Goal: Information Seeking & Learning: Learn about a topic

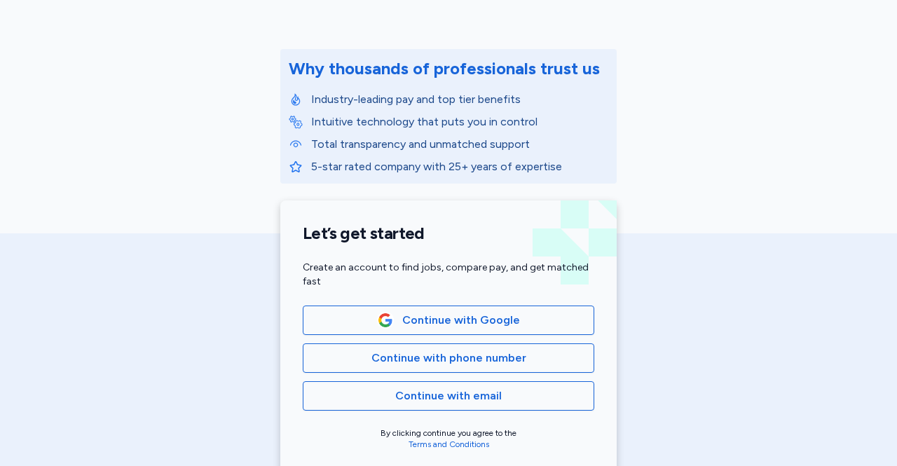
scroll to position [143, 0]
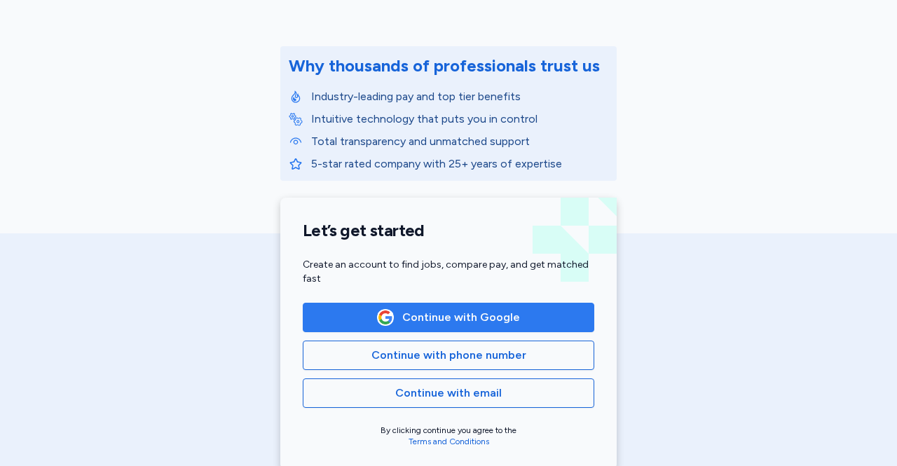
click at [492, 315] on span "Continue with Google" at bounding box center [461, 317] width 118 height 17
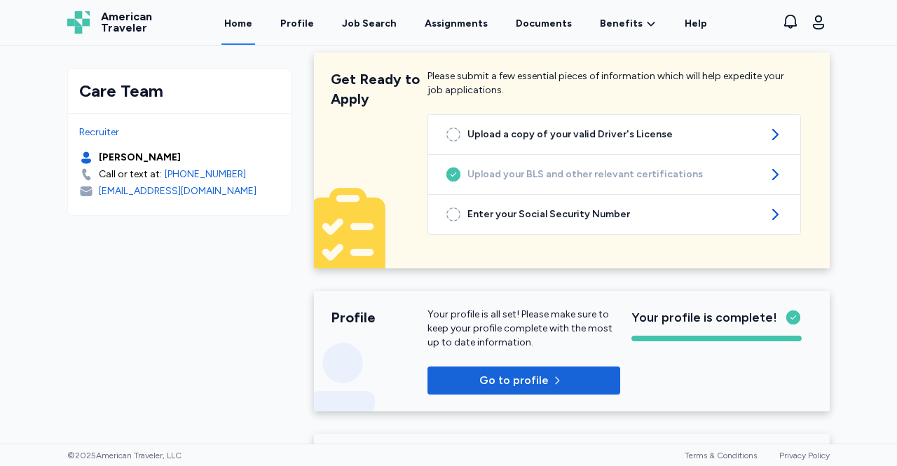
scroll to position [18, 0]
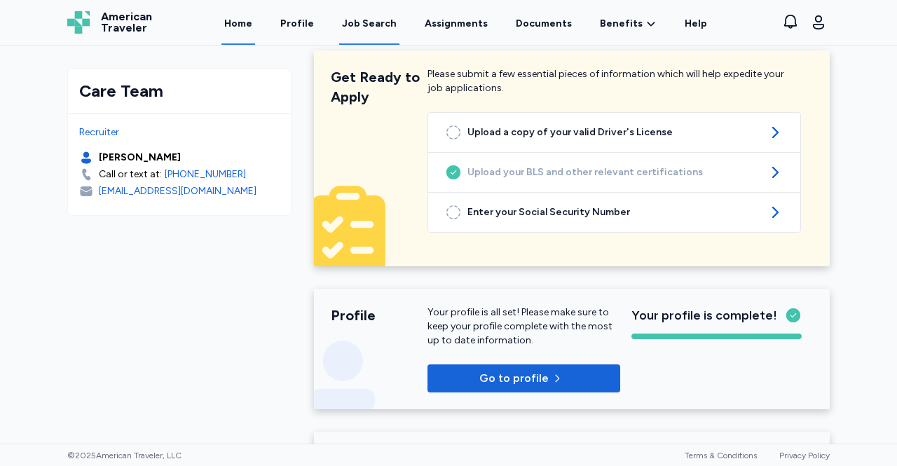
click at [367, 23] on div "Job Search" at bounding box center [369, 24] width 55 height 14
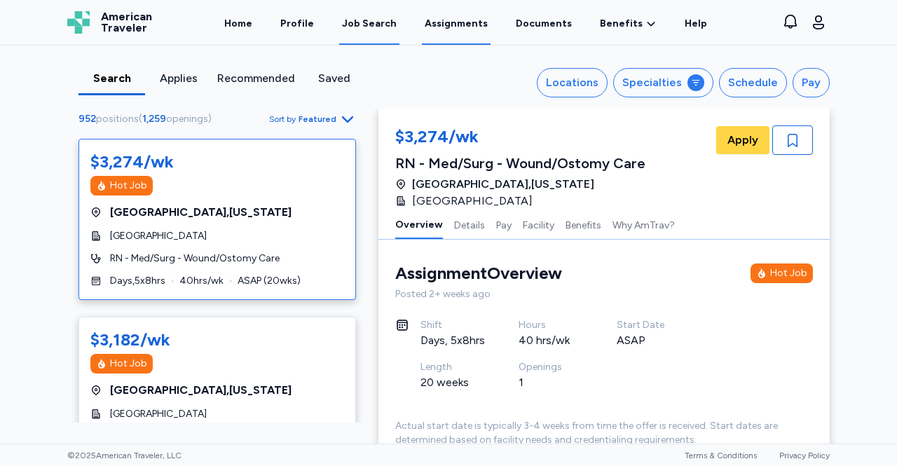
click at [468, 23] on link "Assignments" at bounding box center [456, 22] width 69 height 43
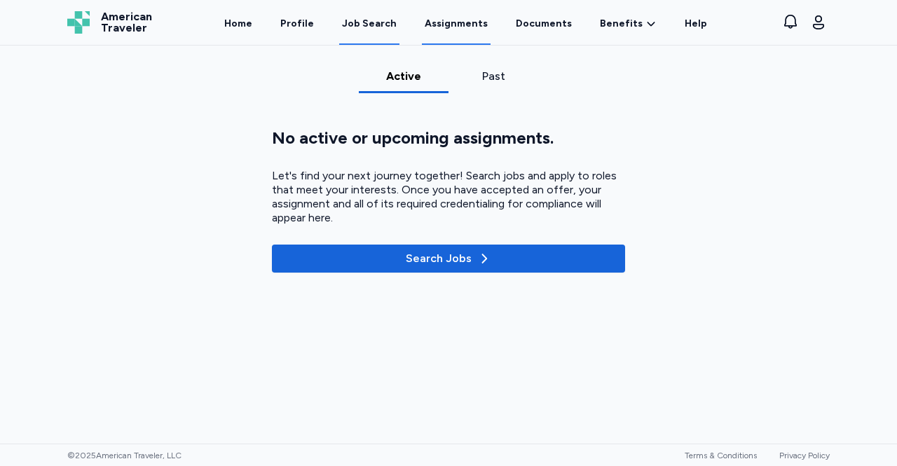
click at [369, 25] on div "Job Search" at bounding box center [369, 24] width 55 height 14
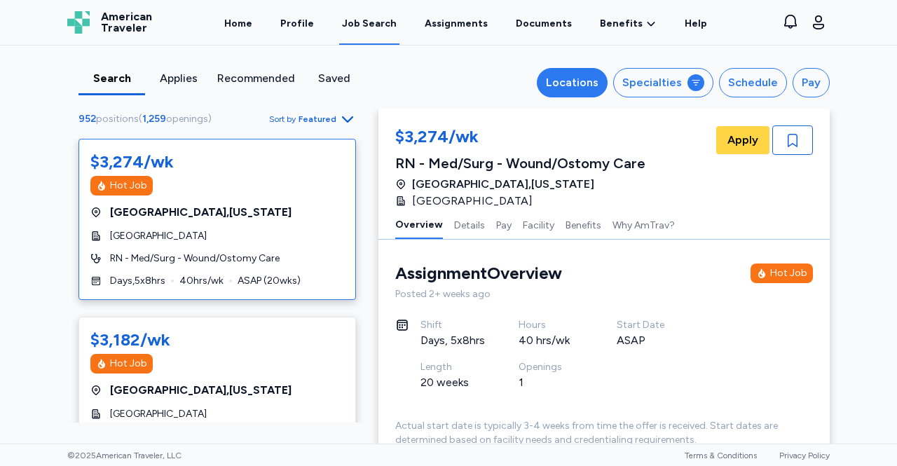
click at [594, 76] on div "Locations" at bounding box center [572, 82] width 53 height 17
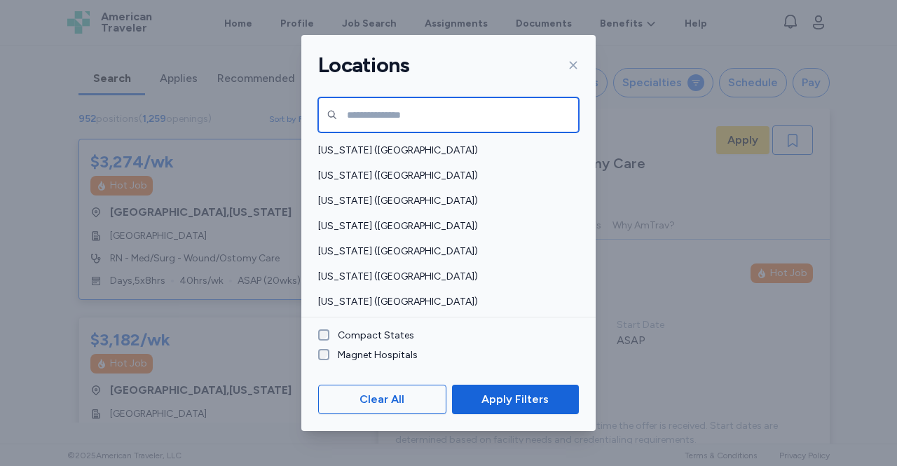
click at [506, 107] on input "text" at bounding box center [448, 114] width 261 height 35
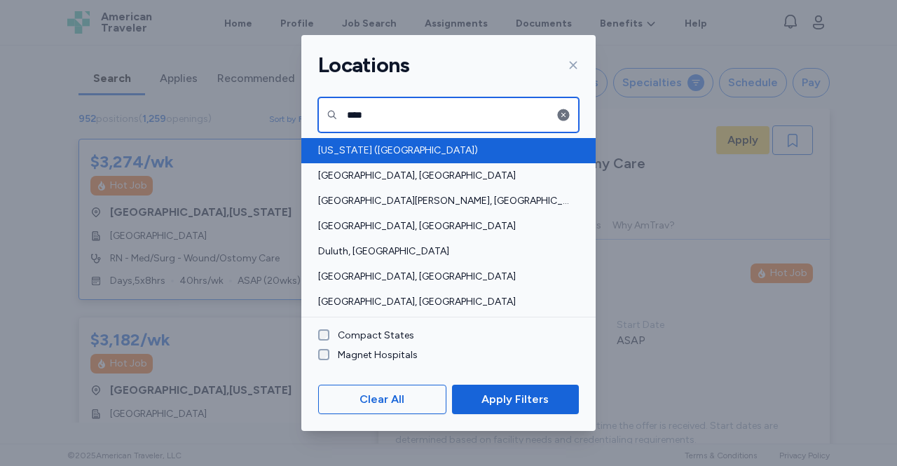
type input "****"
drag, startPoint x: 406, startPoint y: 158, endPoint x: 363, endPoint y: 154, distance: 43.0
click at [363, 154] on span "[US_STATE] ([GEOGRAPHIC_DATA])" at bounding box center [444, 151] width 252 height 14
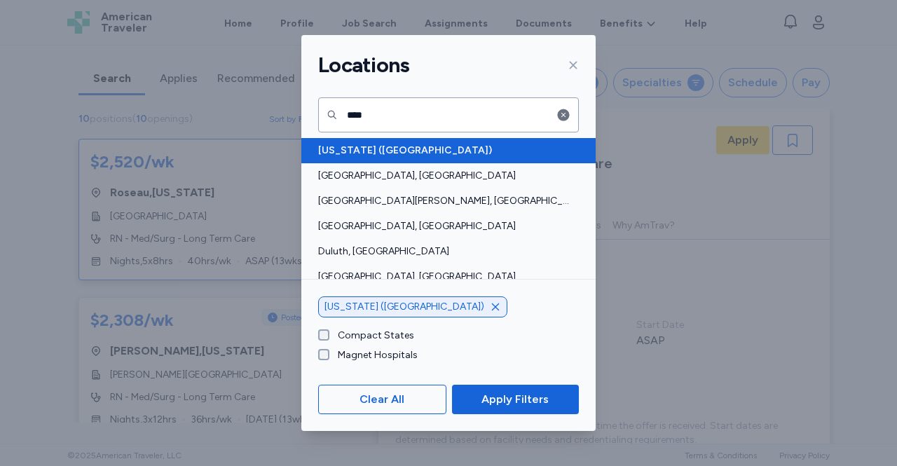
scroll to position [1, 0]
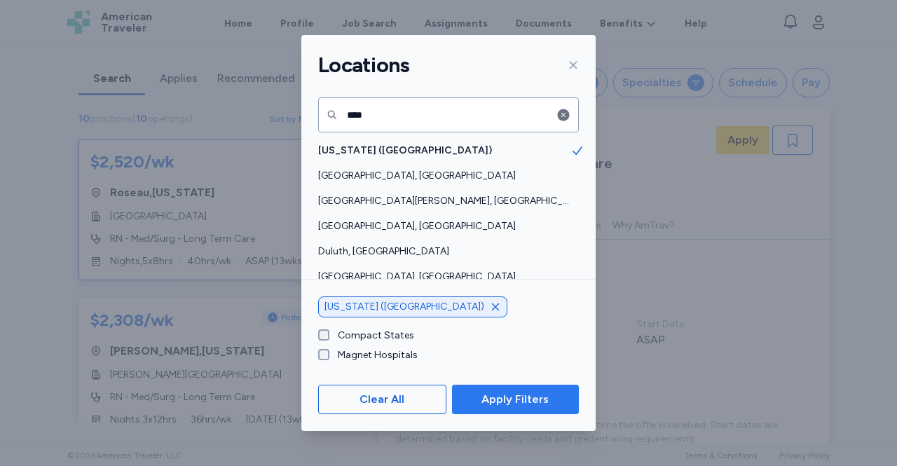
click at [494, 407] on span "Apply Filters" at bounding box center [515, 399] width 67 height 17
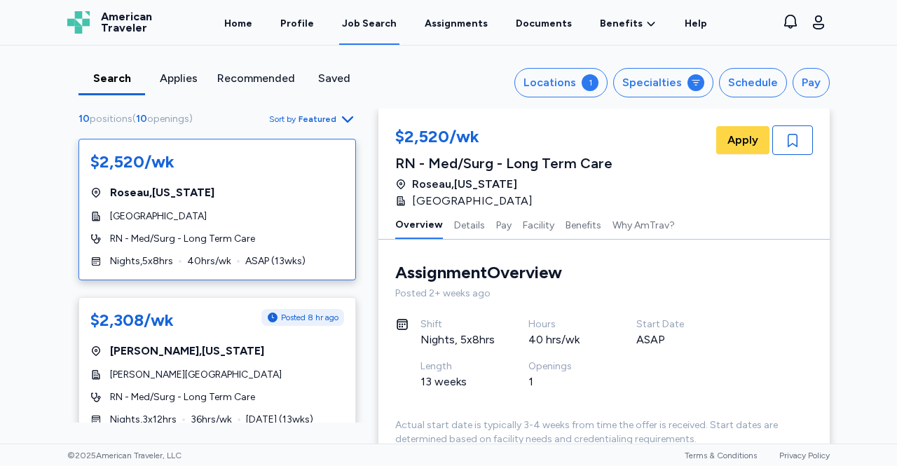
click at [188, 238] on span "RN - Med/Surg - Long Term Care" at bounding box center [182, 239] width 145 height 14
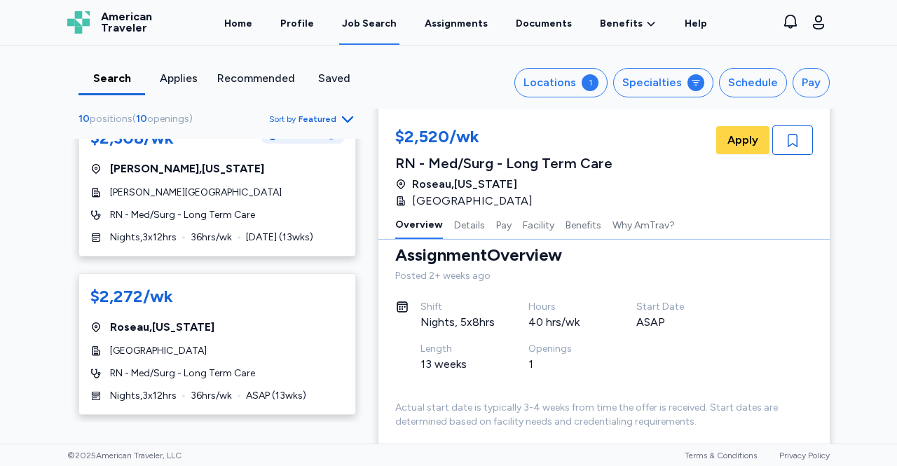
scroll to position [186, 0]
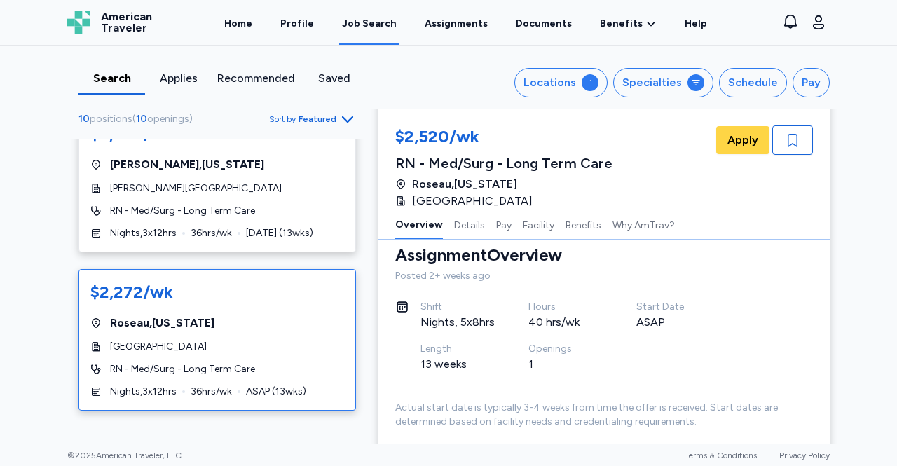
click at [229, 320] on div "[GEOGRAPHIC_DATA] , [US_STATE]" at bounding box center [217, 323] width 254 height 17
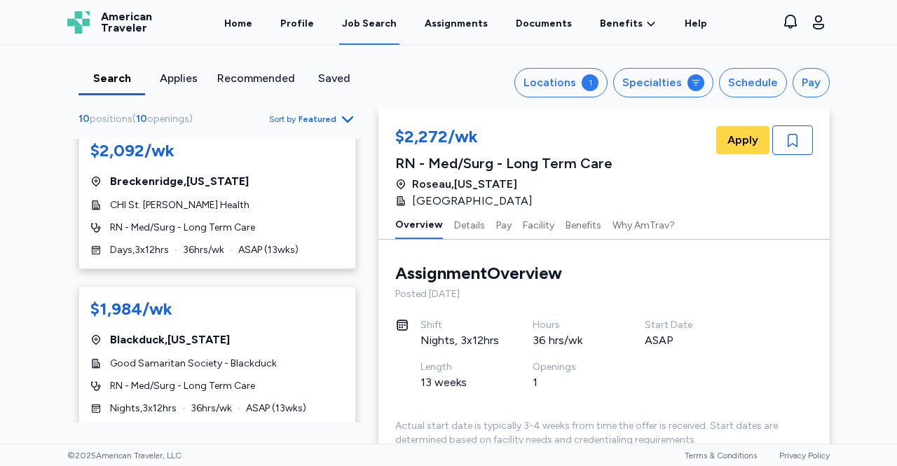
scroll to position [1296, 0]
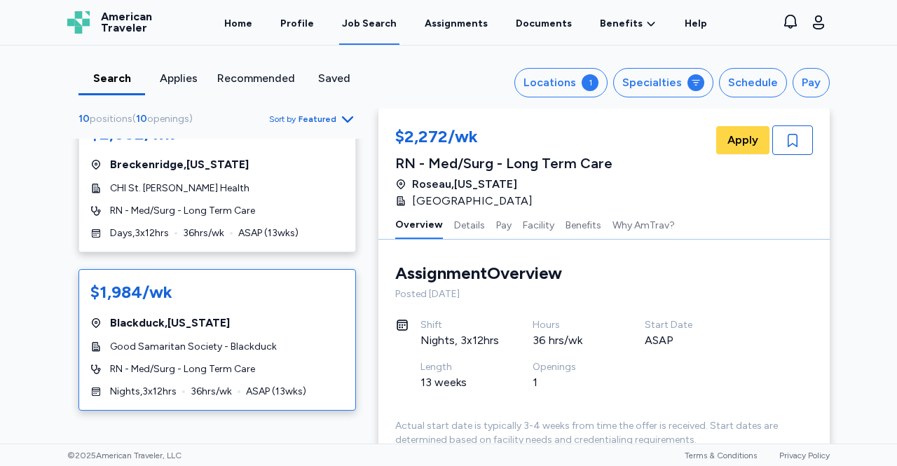
click at [112, 340] on span "Good Samaritan Society - Blackduck" at bounding box center [193, 347] width 167 height 14
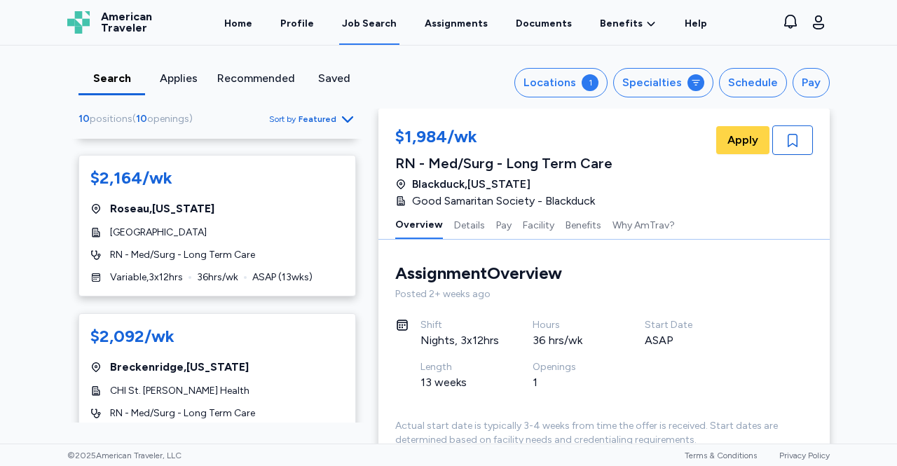
scroll to position [1092, 0]
click at [110, 367] on span "[GEOGRAPHIC_DATA] , [US_STATE]" at bounding box center [179, 368] width 139 height 17
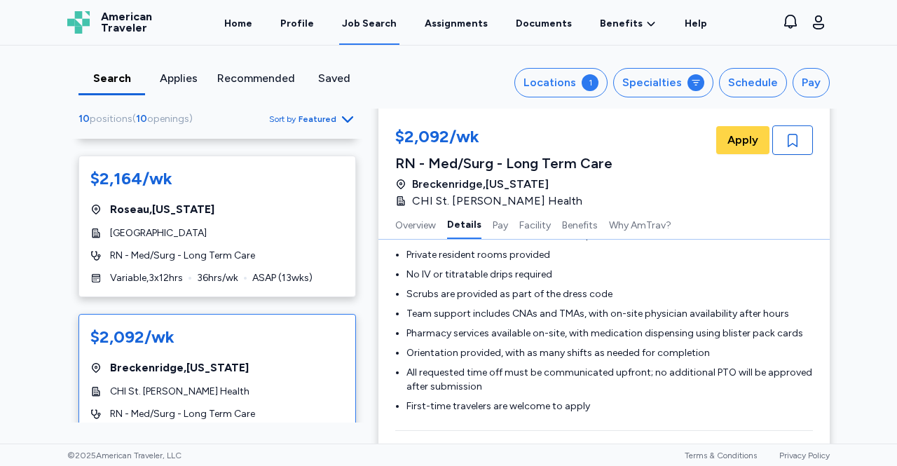
scroll to position [763, 0]
